Goal: Task Accomplishment & Management: Complete application form

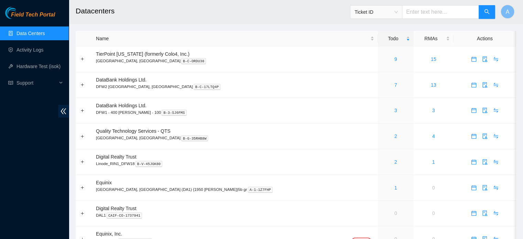
click at [431, 15] on input "text" at bounding box center [440, 12] width 77 height 14
paste input "B-V-5WA6WID"
type input "B-V-5WA6WID"
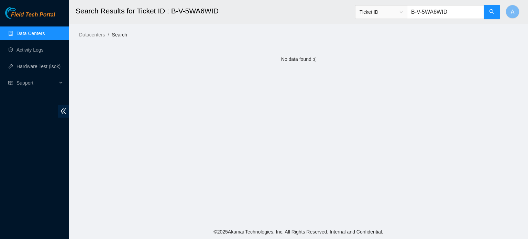
click at [466, 11] on input "B-V-5WA6WID" at bounding box center [445, 12] width 77 height 14
type input "B"
click at [42, 33] on link "Data Centers" at bounding box center [31, 34] width 28 height 6
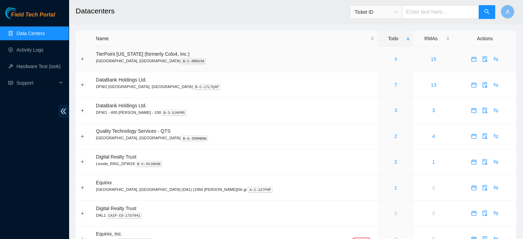
click at [395, 58] on link "9" at bounding box center [396, 59] width 3 height 6
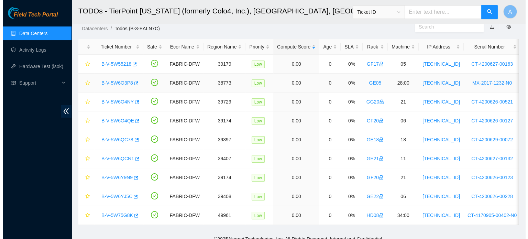
scroll to position [31, 0]
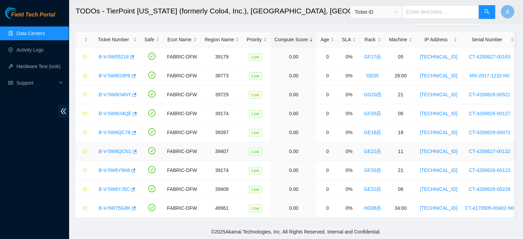
click at [128, 149] on link "B-V-5W6QCN1" at bounding box center [115, 152] width 33 height 6
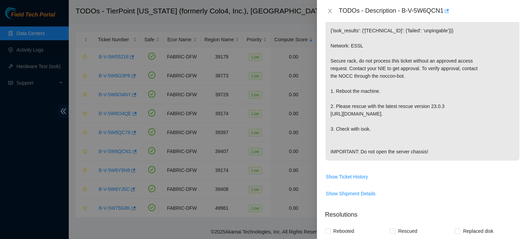
scroll to position [149, 0]
click at [261, 119] on div at bounding box center [264, 119] width 528 height 239
click at [445, 85] on p "{"template":"unpingable" } {'isok_results': {'[TECHNICAL_ID]': {'failed': 'unpi…" at bounding box center [423, 83] width 194 height 154
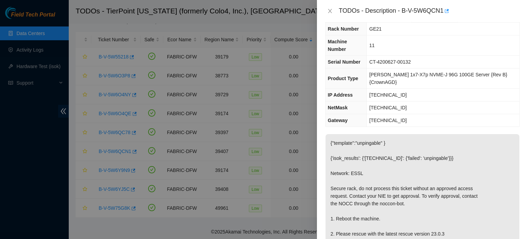
scroll to position [0, 0]
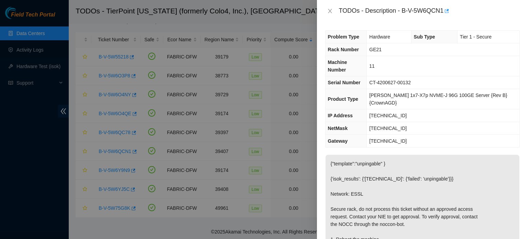
click at [384, 163] on p "{"template":"unpingable" } {'isok_results': {'[TECHNICAL_ID]': {'failed': 'unpi…" at bounding box center [423, 232] width 194 height 154
click at [404, 155] on p "{"template":"unpingable" } {'isok_results': {'[TECHNICAL_ID]': {'failed': 'unpi…" at bounding box center [423, 232] width 194 height 154
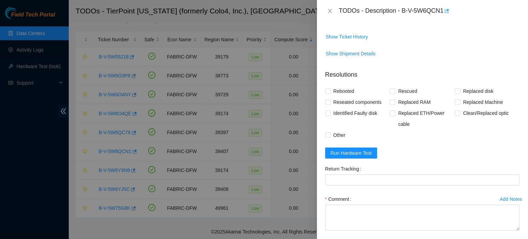
scroll to position [289, 0]
click at [358, 154] on span "Run Hardware Test" at bounding box center [351, 153] width 41 height 8
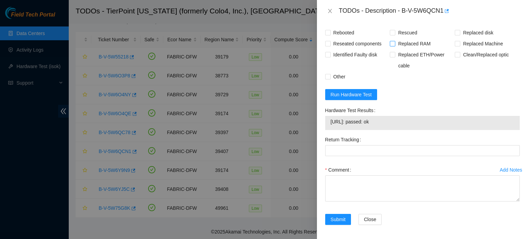
scroll to position [346, 0]
click at [347, 34] on span "Rebooted" at bounding box center [344, 33] width 26 height 11
click at [330, 34] on input "Rebooted" at bounding box center [327, 32] width 5 height 5
checkbox input "true"
click at [402, 34] on span "Rescued" at bounding box center [408, 33] width 24 height 11
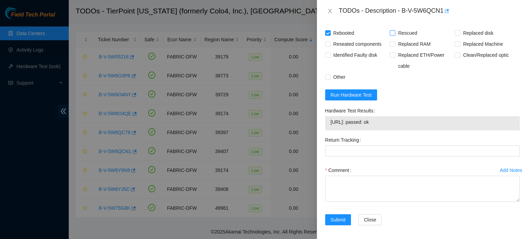
click at [395, 34] on input "Rescued" at bounding box center [392, 32] width 5 height 5
checkbox input "true"
click at [358, 46] on span "Reseated components" at bounding box center [358, 44] width 54 height 11
click at [330, 46] on input "Reseated components" at bounding box center [327, 43] width 5 height 5
checkbox input "true"
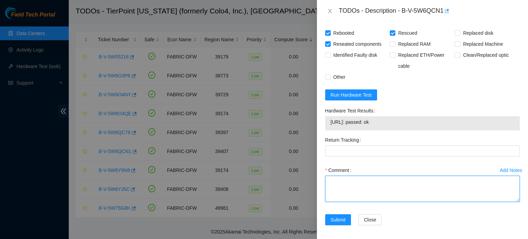
click at [351, 182] on textarea "Comment" at bounding box center [422, 189] width 195 height 26
type textarea "s"
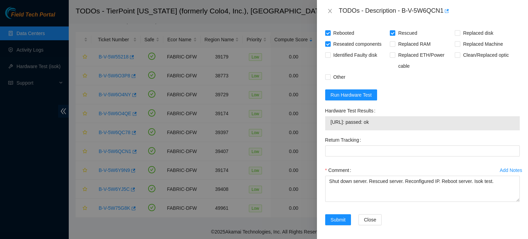
drag, startPoint x: 331, startPoint y: 123, endPoint x: 381, endPoint y: 125, distance: 49.9
click at [381, 125] on span "[URL]: passed: ok" at bounding box center [423, 122] width 184 height 8
copy span "[URL]: passed: ok"
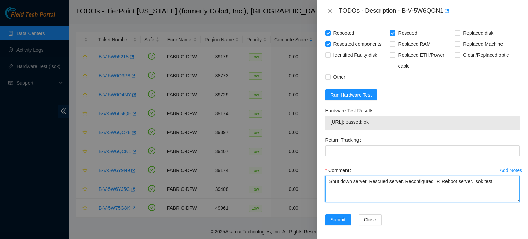
click at [494, 183] on textarea "Shut down server. Rescued server. Reconfigured IP. Reboot server. Isok test." at bounding box center [422, 189] width 195 height 26
paste textarea "[URL]: passed: ok"
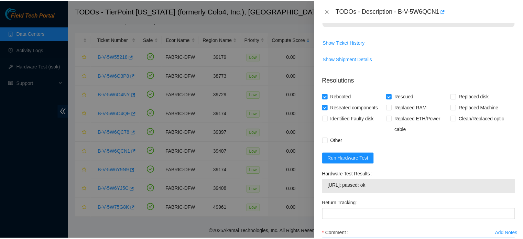
scroll to position [348, 0]
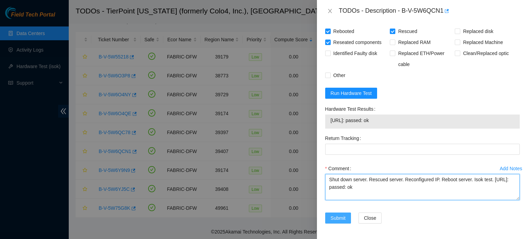
type textarea "Shut down server. Rescued server. Reconfigured IP. Reboot server. Isok test. [U…"
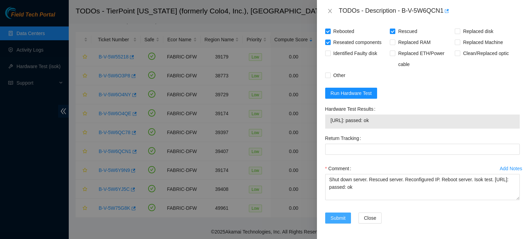
drag, startPoint x: 340, startPoint y: 218, endPoint x: 331, endPoint y: 219, distance: 9.0
click at [331, 219] on span "Submit" at bounding box center [338, 218] width 15 height 8
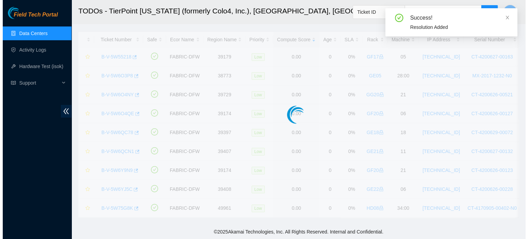
scroll to position [12, 0]
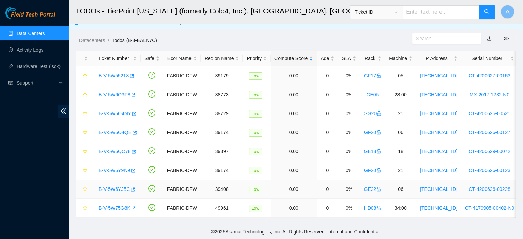
click at [118, 186] on link "B-V-5W6YJ5C" at bounding box center [114, 189] width 31 height 6
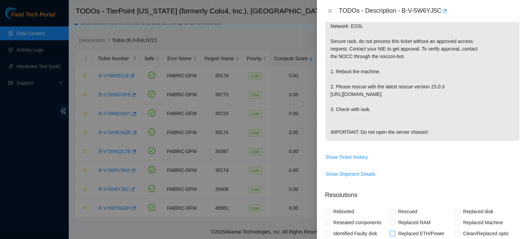
scroll to position [0, 0]
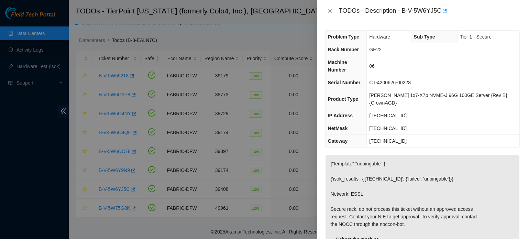
click at [386, 135] on td "[TECHNICAL_ID]" at bounding box center [443, 141] width 153 height 13
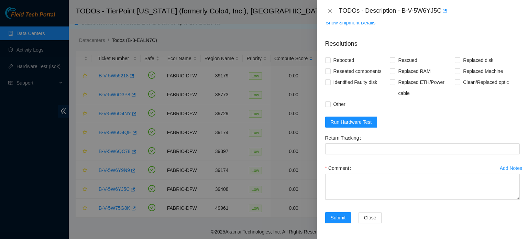
scroll to position [306, 0]
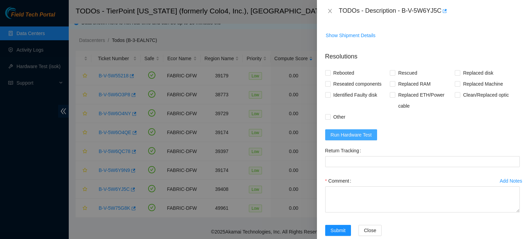
click at [355, 139] on button "Run Hardware Test" at bounding box center [351, 134] width 52 height 11
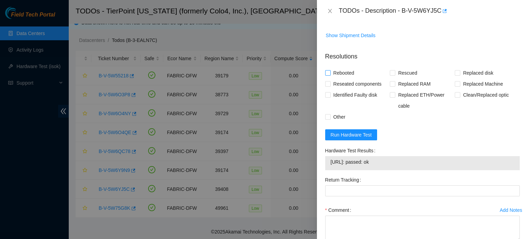
click at [349, 72] on span "Rebooted" at bounding box center [344, 72] width 26 height 11
click at [330, 72] on input "Rebooted" at bounding box center [327, 72] width 5 height 5
checkbox input "true"
click at [396, 69] on span "Rescued" at bounding box center [408, 72] width 24 height 11
click at [395, 70] on input "Rescued" at bounding box center [392, 72] width 5 height 5
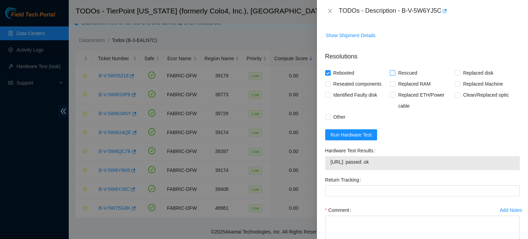
checkbox input "true"
click at [357, 83] on span "Reseated components" at bounding box center [358, 83] width 54 height 11
click at [330, 83] on input "Reseated components" at bounding box center [327, 83] width 5 height 5
checkbox input "true"
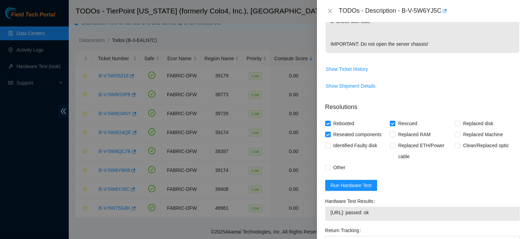
scroll to position [348, 0]
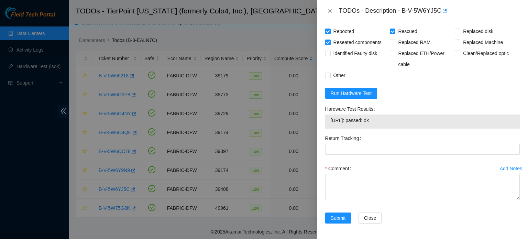
drag, startPoint x: 331, startPoint y: 122, endPoint x: 383, endPoint y: 121, distance: 52.0
click at [383, 121] on span "[URL]: passed: ok" at bounding box center [423, 121] width 184 height 8
copy span "[URL]: passed: ok"
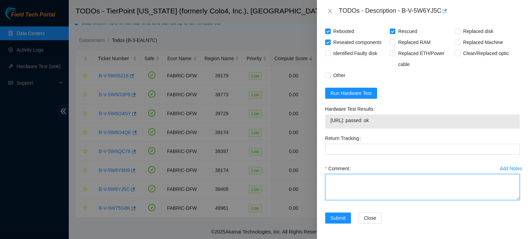
click at [361, 175] on textarea "Comment" at bounding box center [422, 187] width 195 height 26
type textarea "R"
paste textarea "[URL]: passed: ok"
click at [338, 188] on textarea "Shut down server. Rescued server. Reconfigured server. Rebooted server. Isok te…" at bounding box center [422, 187] width 195 height 26
click at [389, 189] on textarea "Shut down server. Rescued server. Reconfigured server. Rebooted server. Isok te…" at bounding box center [422, 187] width 195 height 26
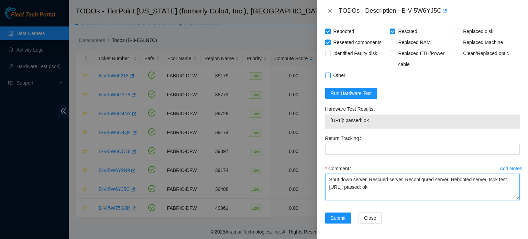
type textarea "Shut down server. Rescued server. Reconfigured server. Rebooted server. Isok te…"
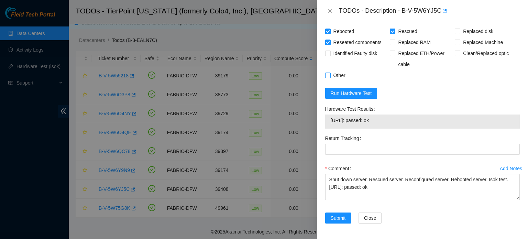
click at [327, 71] on label "Other" at bounding box center [336, 75] width 23 height 11
click at [327, 73] on input "Other" at bounding box center [327, 75] width 5 height 5
checkbox input "true"
click at [344, 218] on span "Submit" at bounding box center [338, 218] width 15 height 8
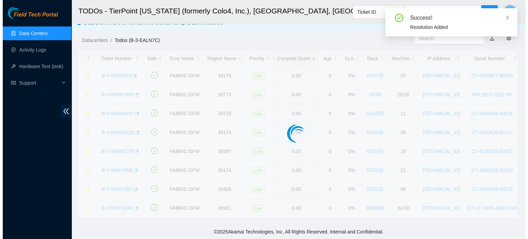
scroll to position [188, 0]
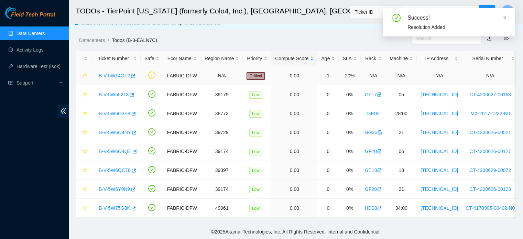
click at [120, 70] on div "B-V-5W14OT2" at bounding box center [116, 75] width 42 height 11
click at [118, 73] on link "B-V-5W14OT2" at bounding box center [114, 76] width 31 height 6
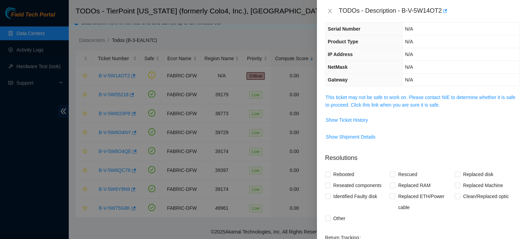
scroll to position [0, 0]
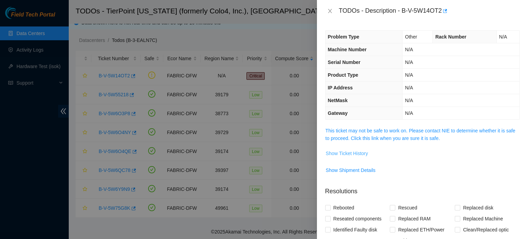
click at [352, 151] on span "Show Ticket History" at bounding box center [347, 154] width 42 height 8
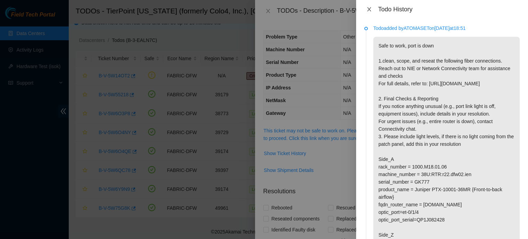
click at [367, 7] on icon "close" at bounding box center [370, 10] width 6 height 6
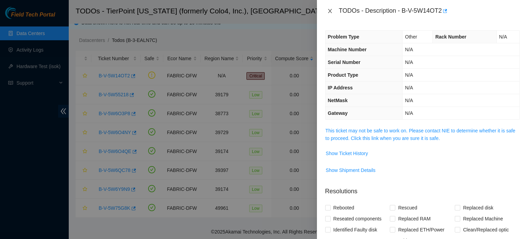
click at [332, 8] on button "Close" at bounding box center [330, 11] width 10 height 7
